Goal: Task Accomplishment & Management: Complete application form

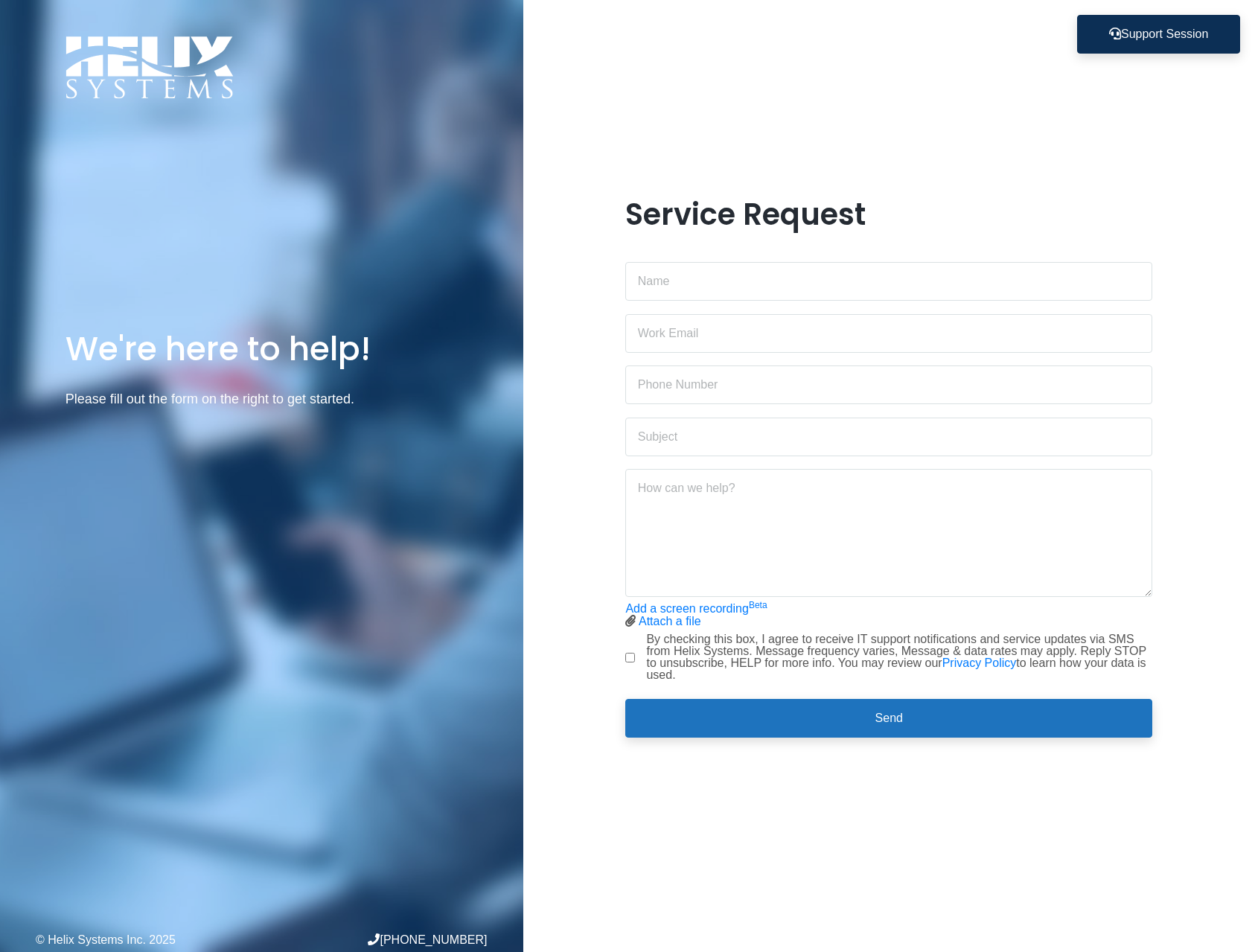
click at [715, 310] on div at bounding box center [889, 326] width 527 height 50
click at [715, 292] on input "text" at bounding box center [889, 281] width 527 height 38
type input "[PERSON_NAME]"
type input "[PERSON_NAME][EMAIL_ADDRESS][DOMAIN_NAME]"
type input "[PHONE_NUMBER]"
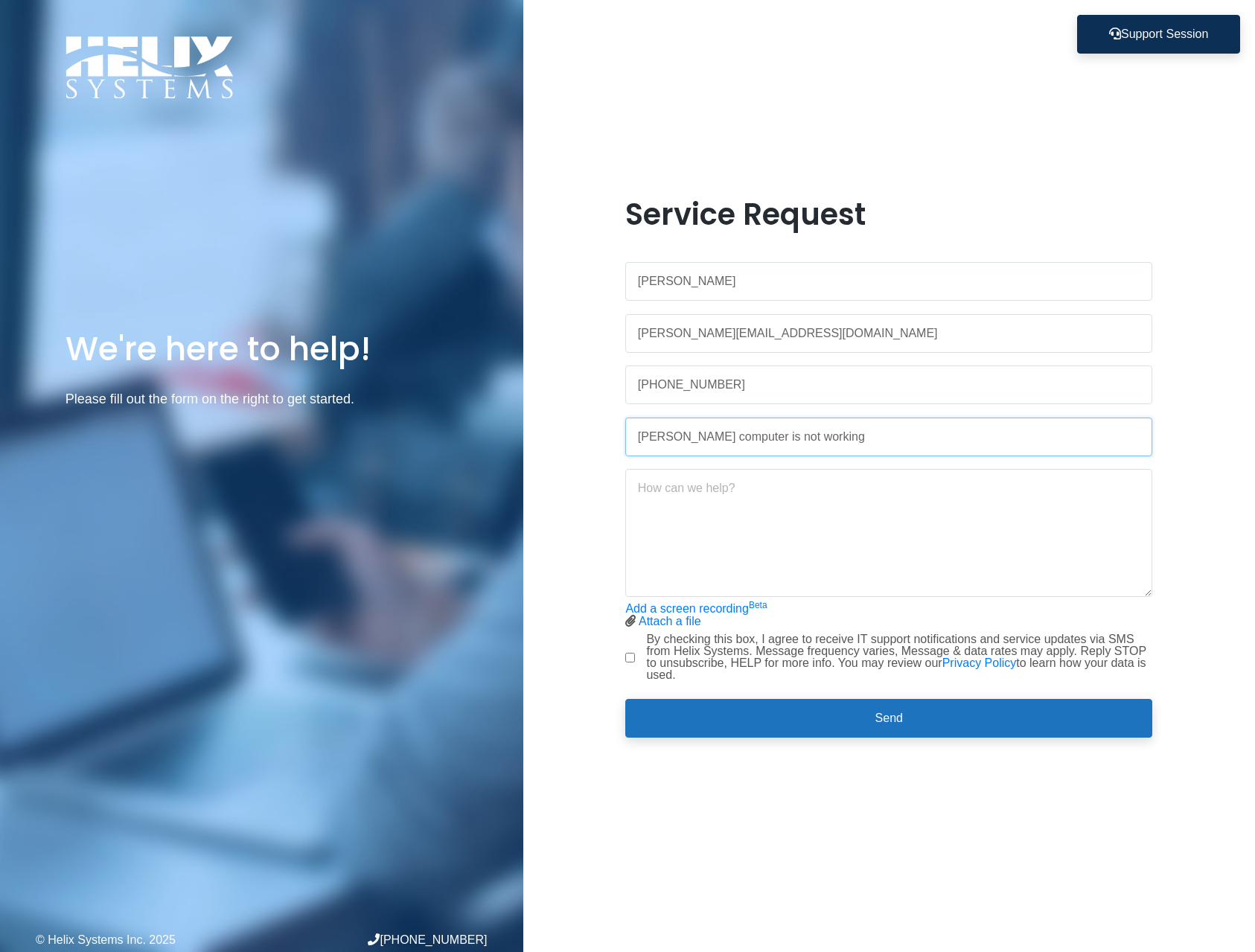
type input "[PERSON_NAME] computer is not working"
click at [825, 460] on div "He came in [DATE] (was wfh [DATE]) and your internet is not working," at bounding box center [889, 526] width 527 height 140
click at [961, 493] on textarea "He came in [DATE] (was wfh [DATE]) and your internet is not working," at bounding box center [889, 533] width 527 height 128
click at [1094, 486] on textarea "He came in [DATE] (was wfh [DATE]) and your internet is not working," at bounding box center [889, 533] width 527 height 128
type textarea "He came in [DATE] (was wfh [DATE]) and your internet is not working, 3"
